Goal: Register for event/course

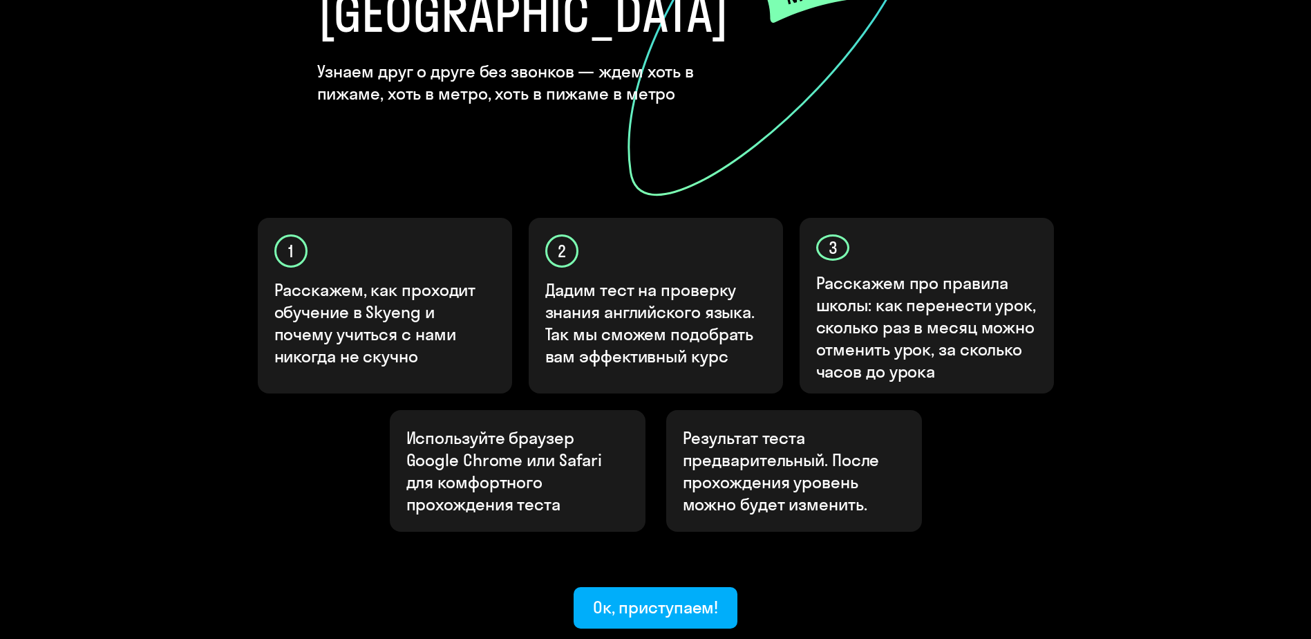
scroll to position [359, 0]
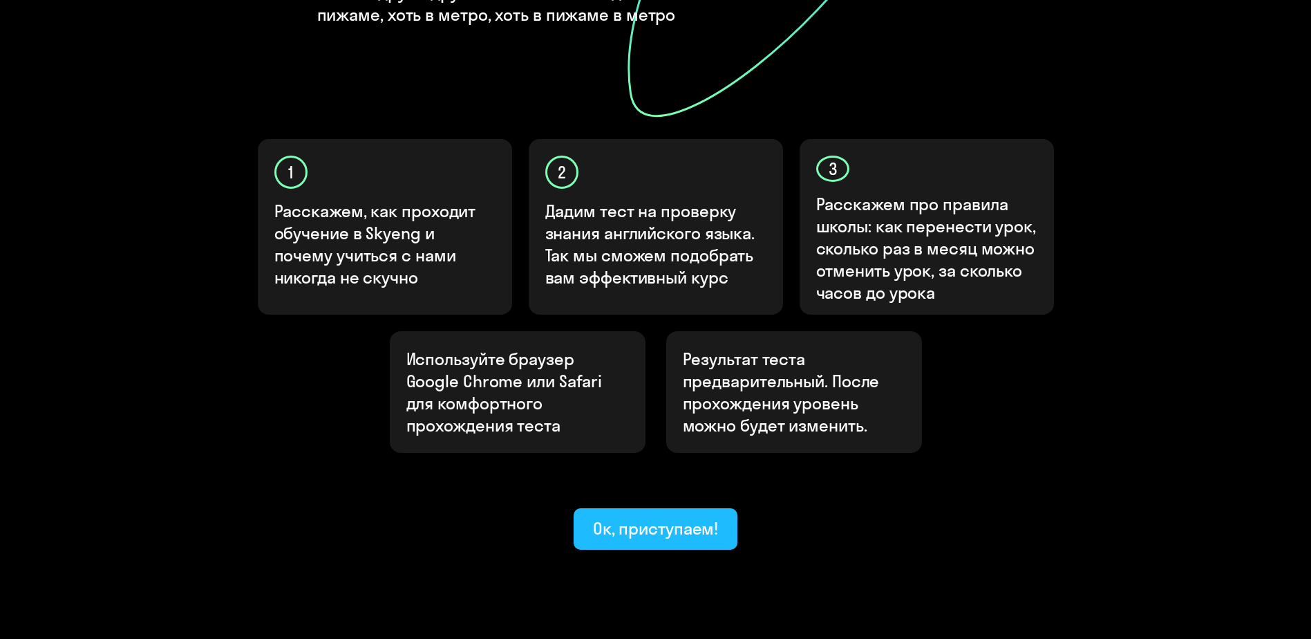
click at [701, 517] on div "Ок, приступаем!" at bounding box center [656, 528] width 126 height 22
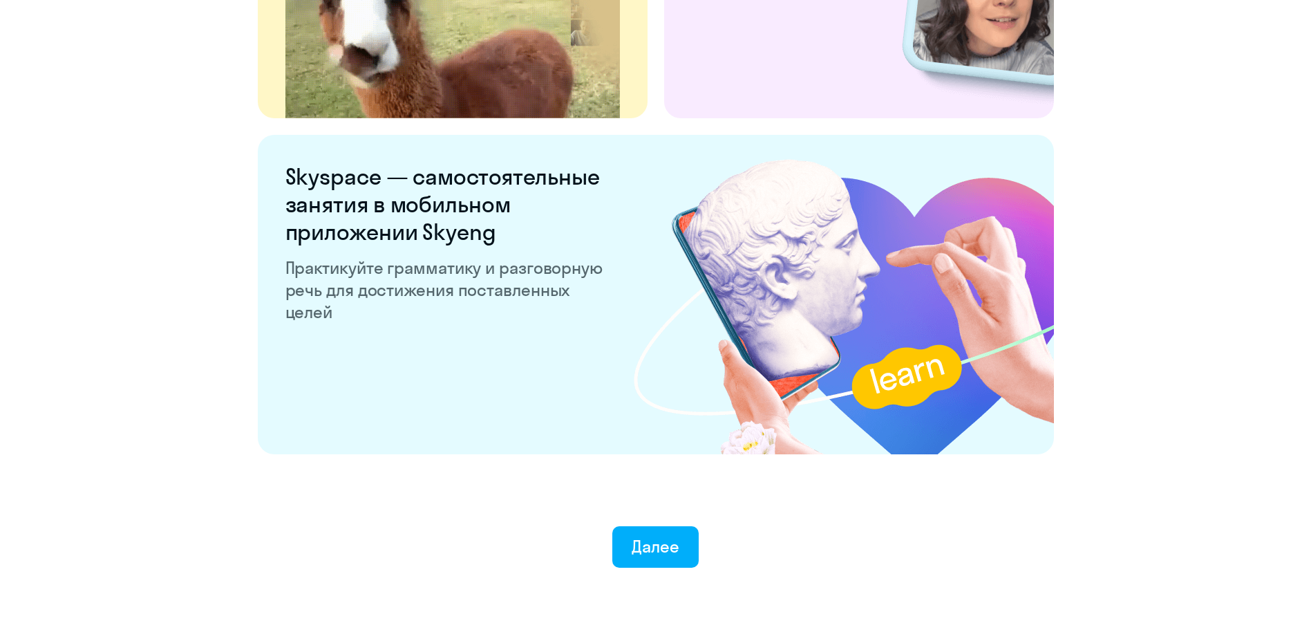
scroll to position [2565, 0]
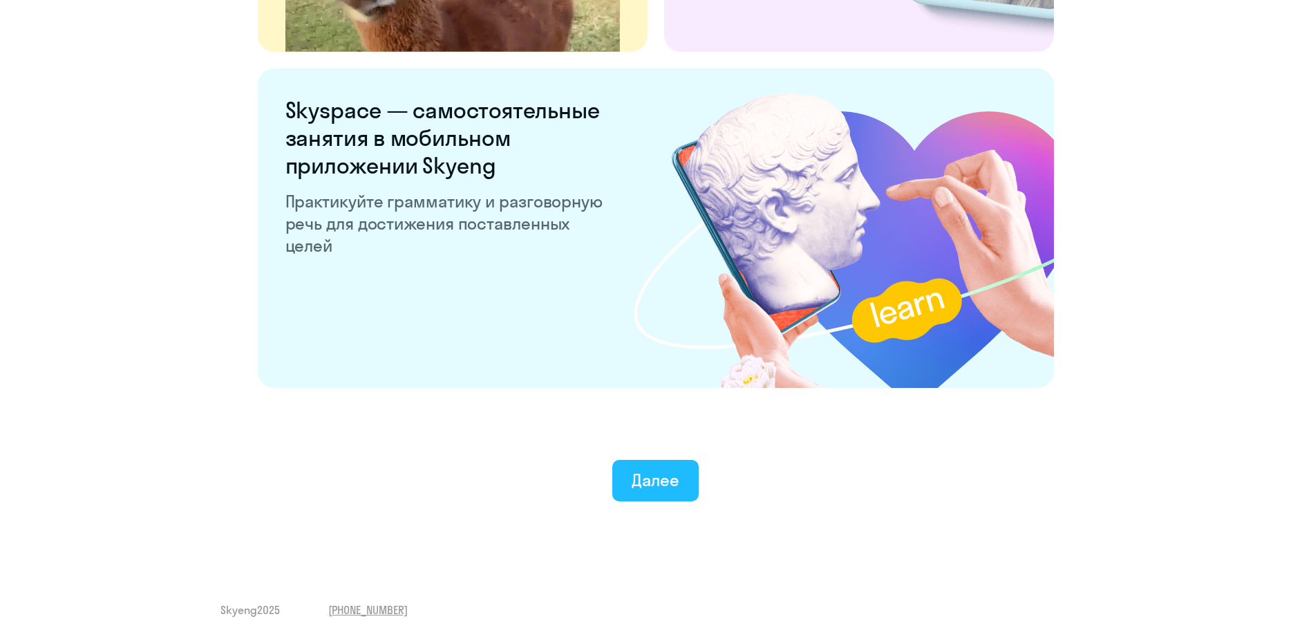
click at [639, 485] on div "Далее" at bounding box center [656, 480] width 48 height 22
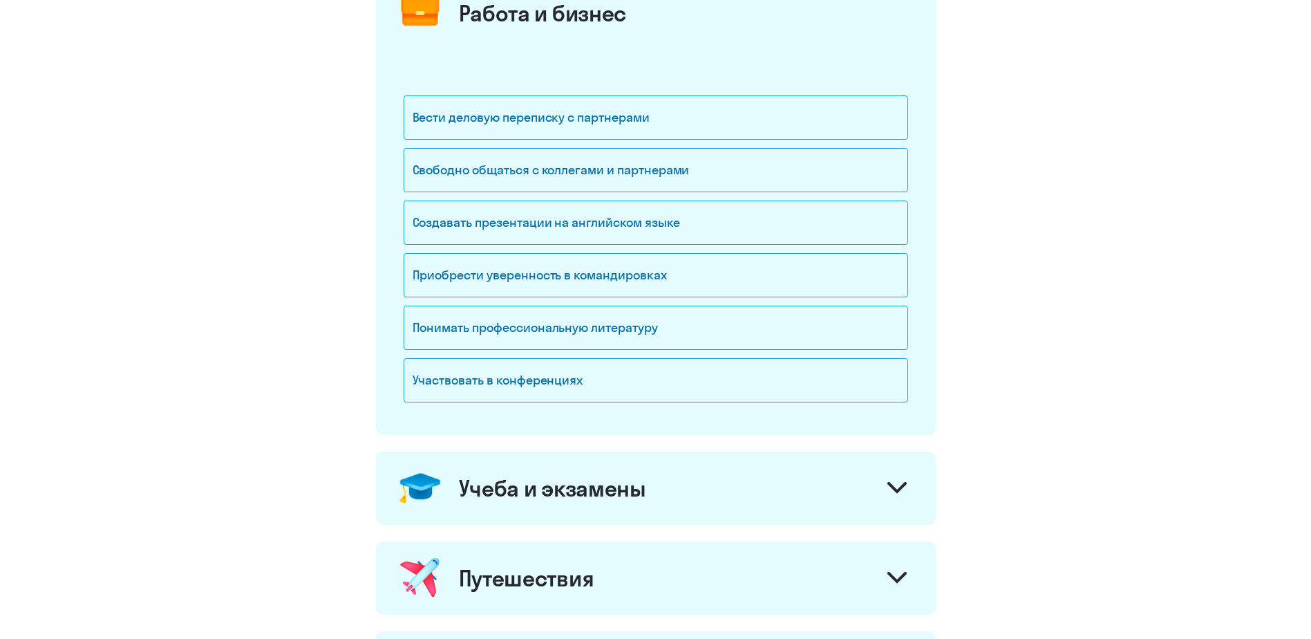
scroll to position [207, 0]
click at [635, 111] on div "Вести деловую переписку с партнерами" at bounding box center [656, 116] width 505 height 44
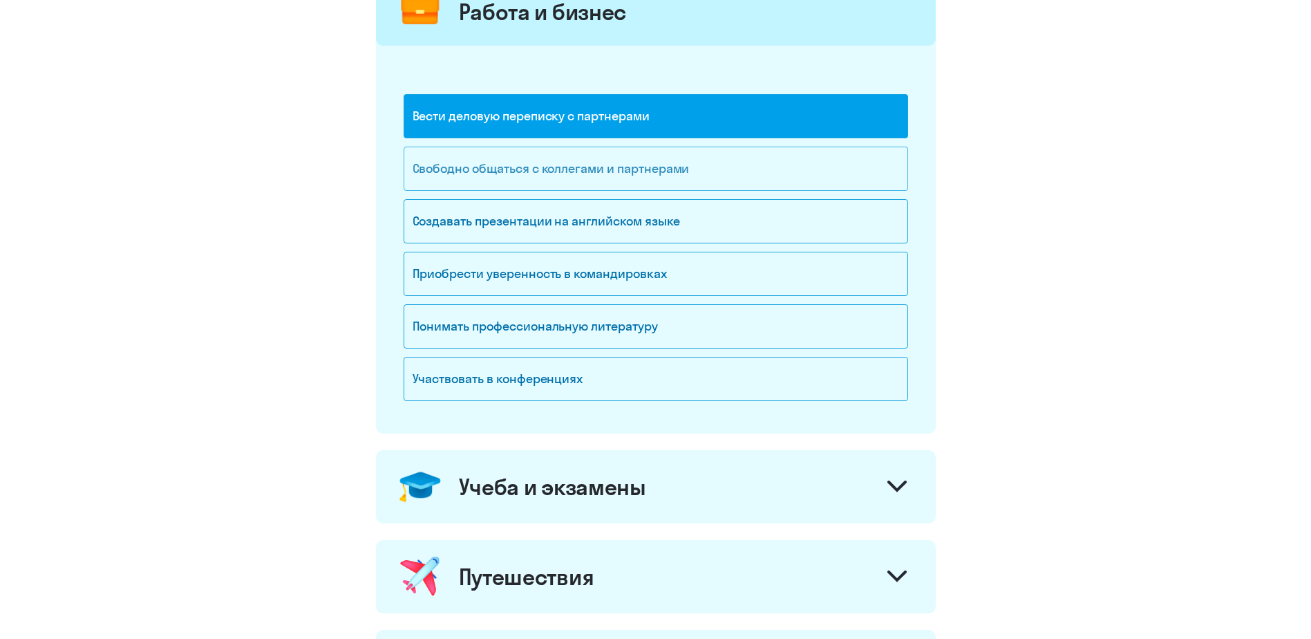
click at [630, 169] on div "Свободно общаться с коллегами и партнерами" at bounding box center [656, 169] width 505 height 44
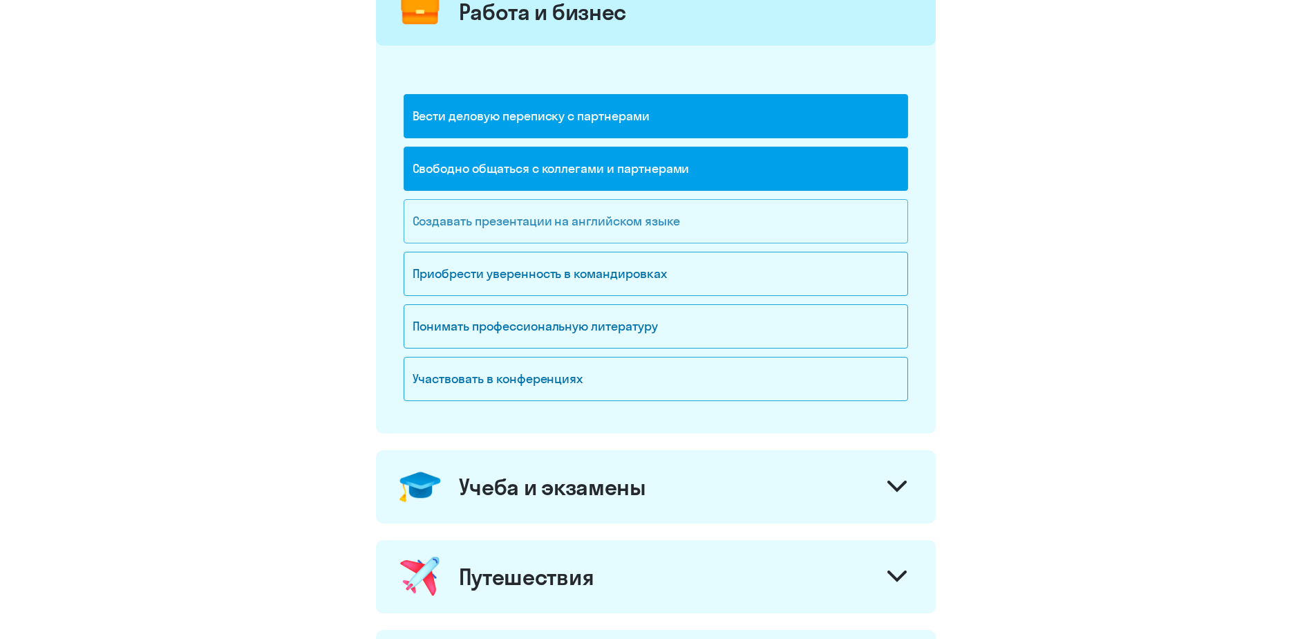
click at [605, 224] on div "Создавать презентации на английском языке" at bounding box center [656, 221] width 505 height 44
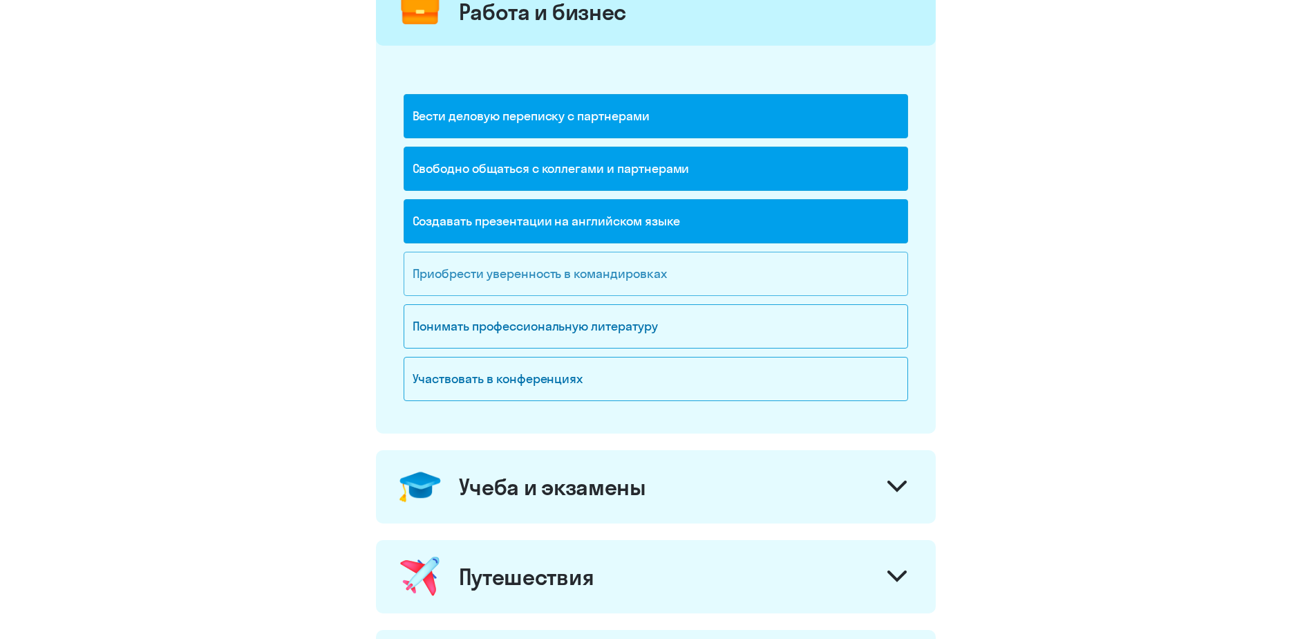
click at [609, 282] on div "Приобрести уверенность в командировках" at bounding box center [656, 274] width 505 height 44
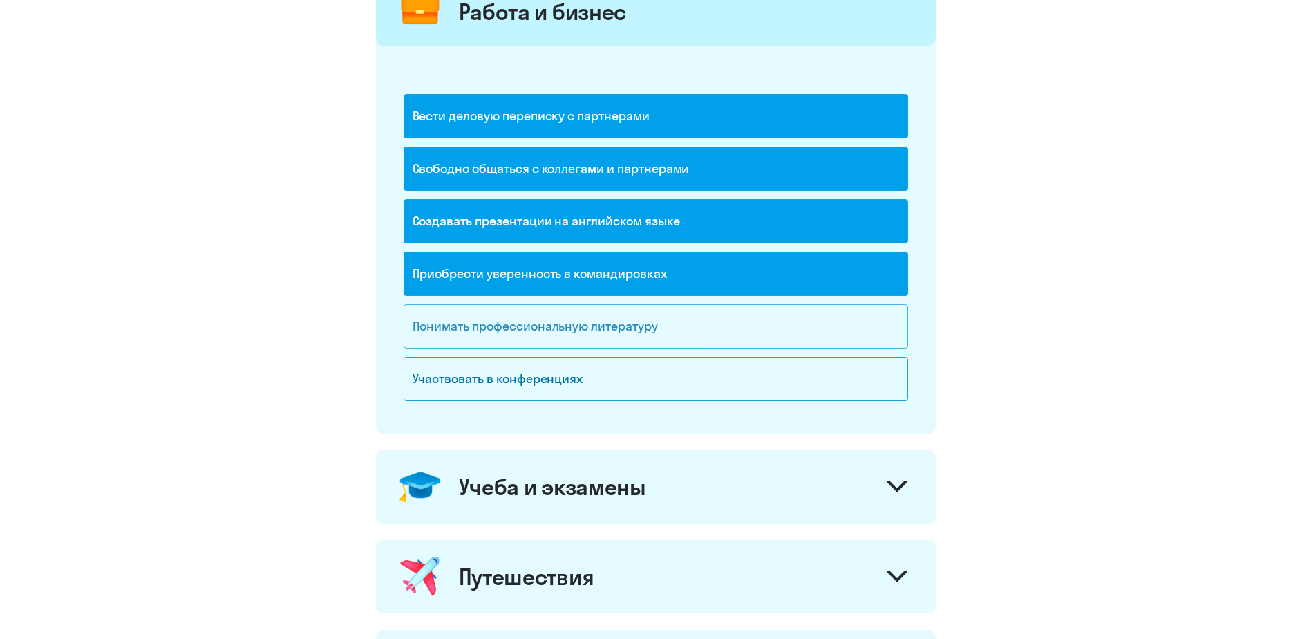
click at [635, 329] on div "Понимать профессиональную литературу" at bounding box center [656, 326] width 505 height 44
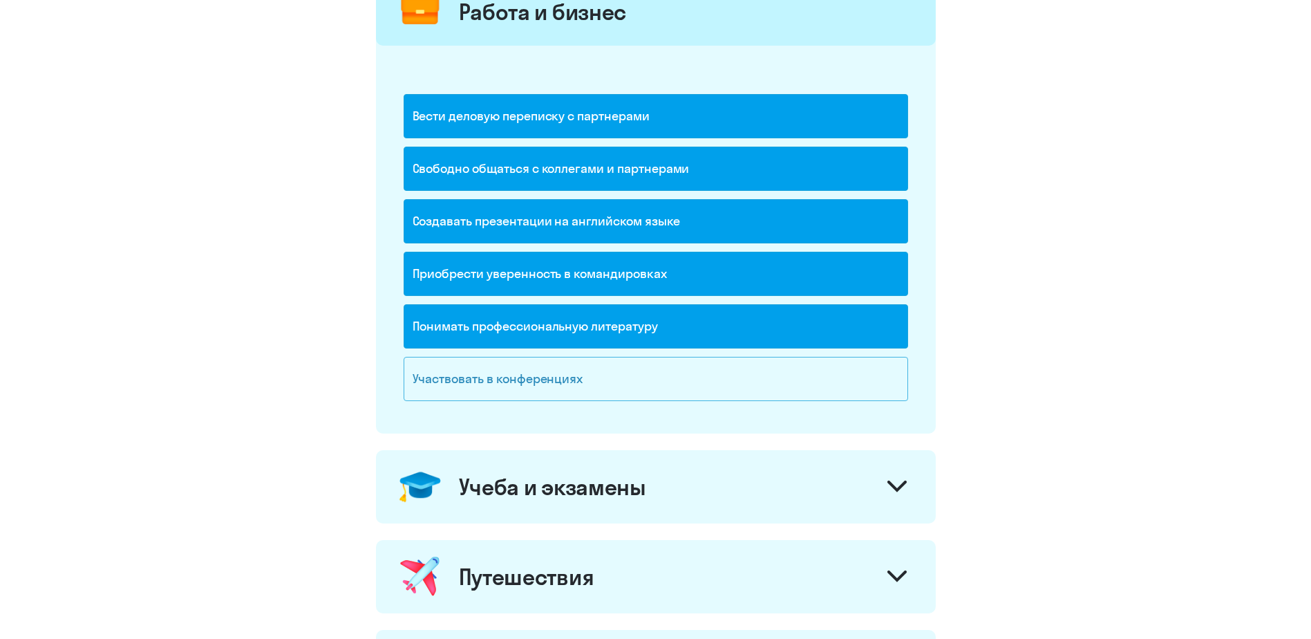
click at [627, 377] on div "Участвовать в конференциях" at bounding box center [656, 379] width 505 height 44
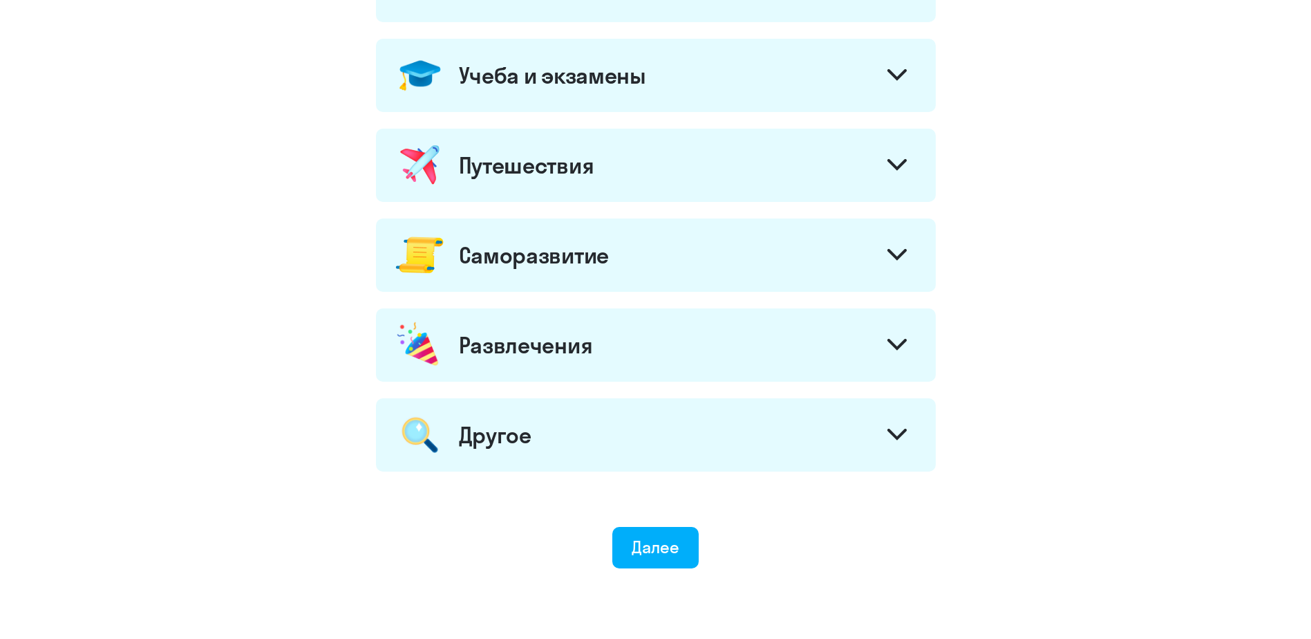
scroll to position [680, 0]
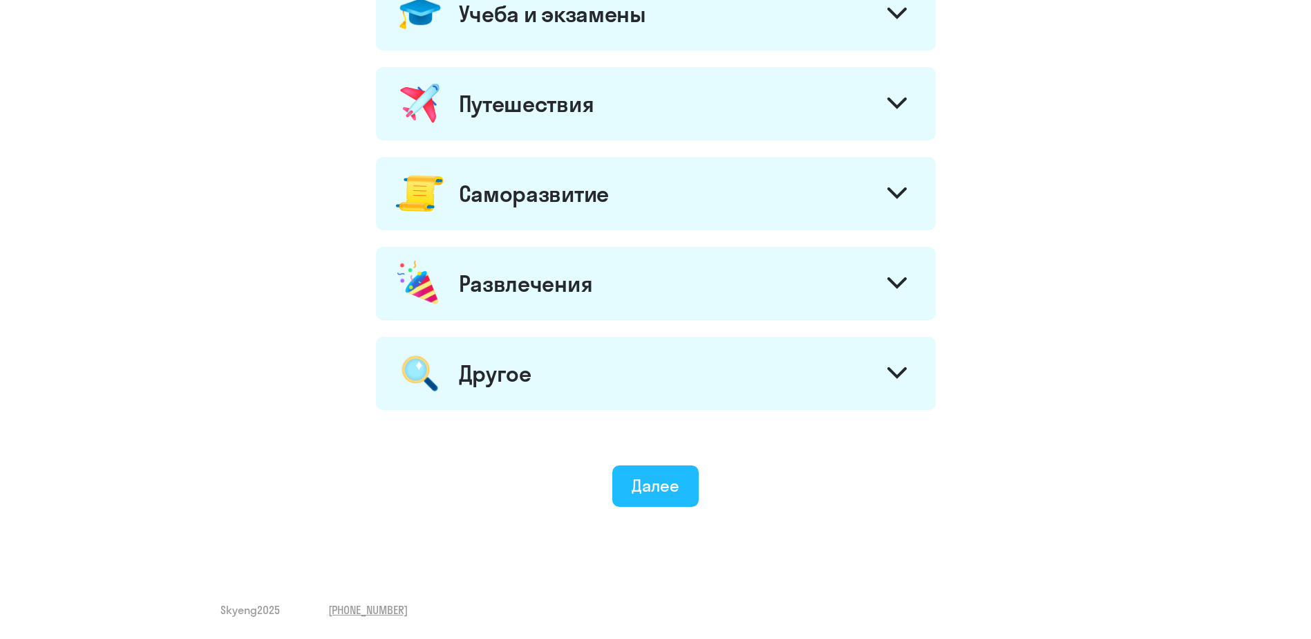
click at [682, 476] on button "Далее" at bounding box center [656, 485] width 86 height 41
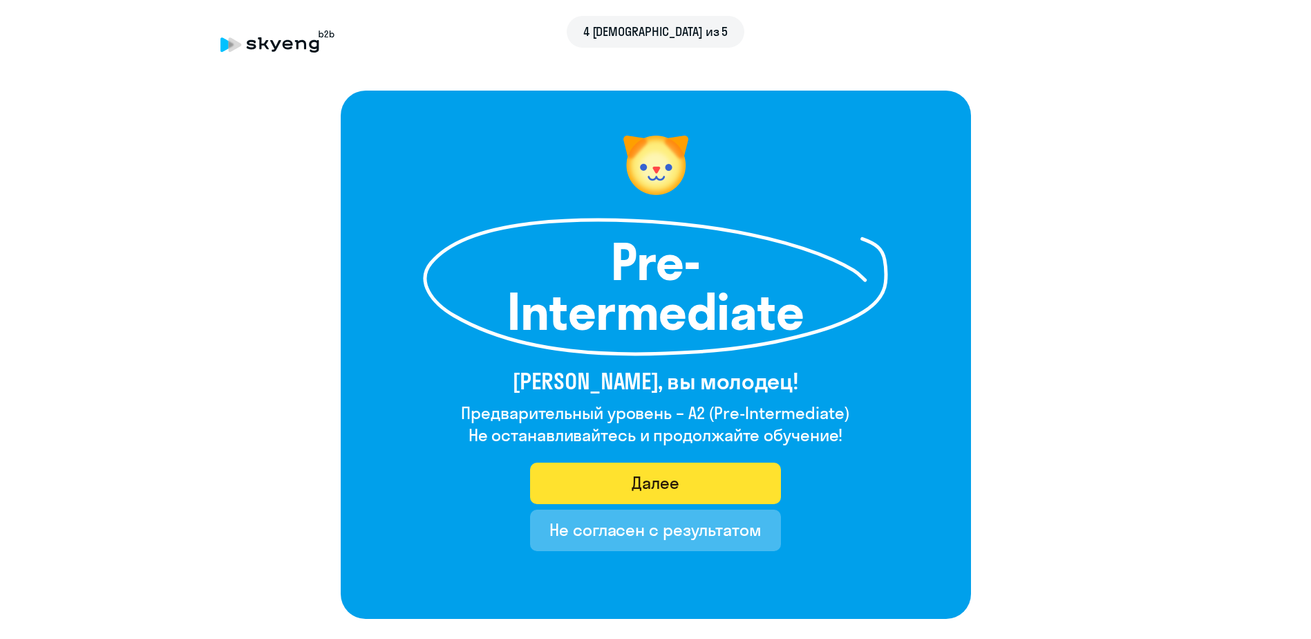
click at [672, 480] on div "Далее" at bounding box center [656, 482] width 48 height 22
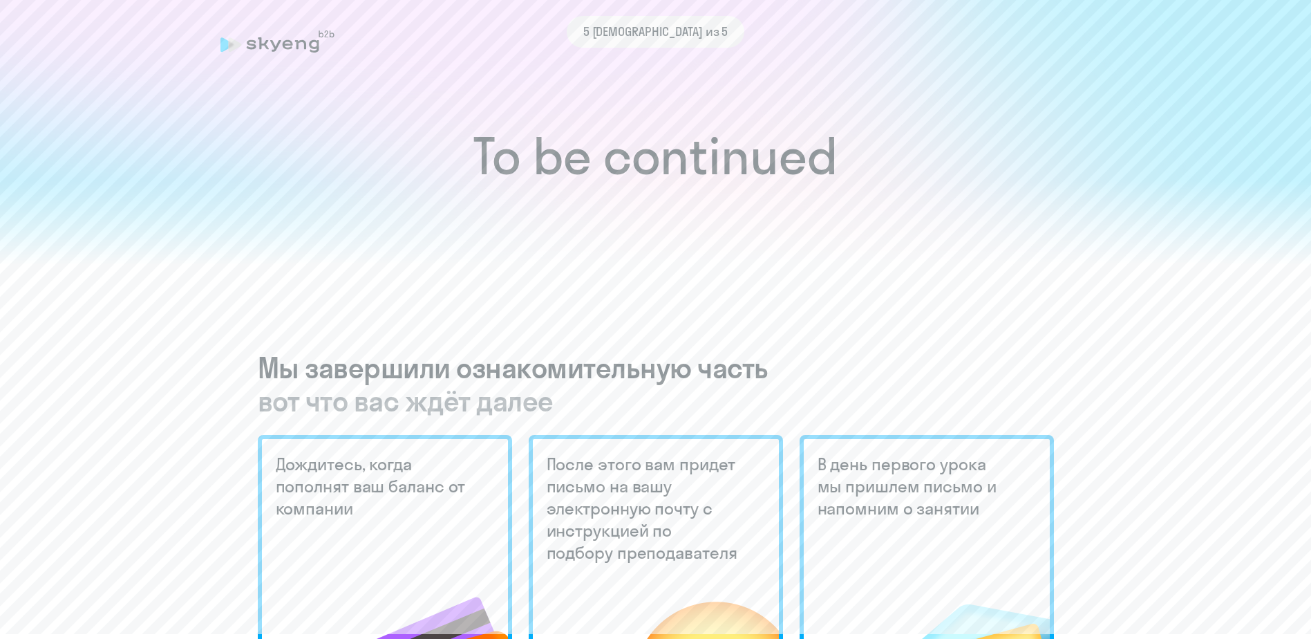
click at [294, 43] on div "5 [DEMOGRAPHIC_DATA] из 5" at bounding box center [656, 32] width 871 height 32
click at [221, 41] on div "5 [DEMOGRAPHIC_DATA] из 5" at bounding box center [656, 32] width 871 height 32
